Goal: Task Accomplishment & Management: Use online tool/utility

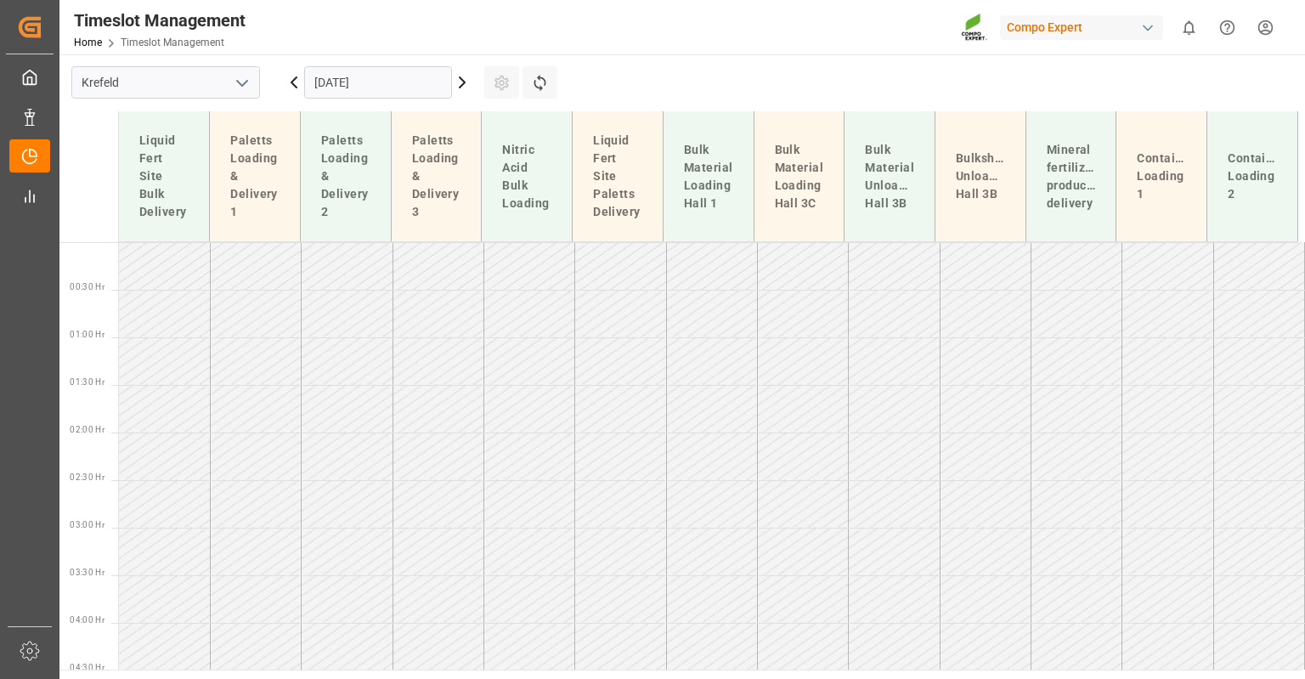
scroll to position [556, 0]
